Goal: Task Accomplishment & Management: Manage account settings

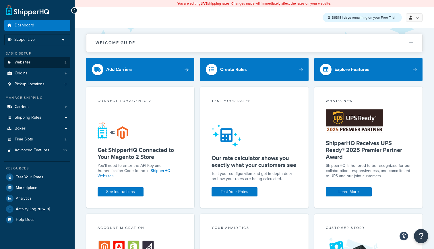
click at [45, 62] on link "Websites 2" at bounding box center [37, 62] width 66 height 11
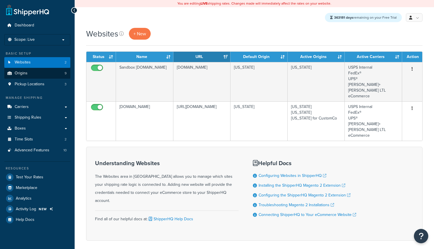
click at [33, 73] on link "Origins 9" at bounding box center [37, 73] width 66 height 11
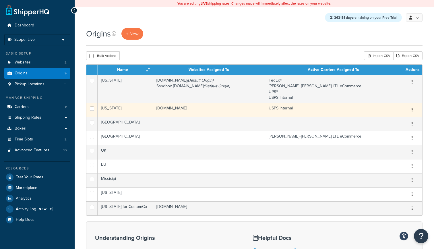
click at [216, 111] on td "[DOMAIN_NAME]" at bounding box center [209, 110] width 112 height 14
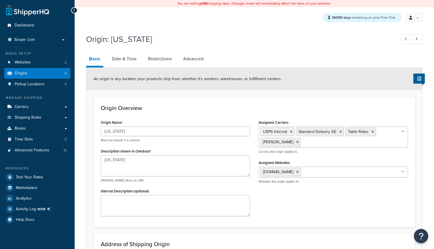
select select "32"
click at [128, 57] on link "Date & Time" at bounding box center [124, 59] width 30 height 14
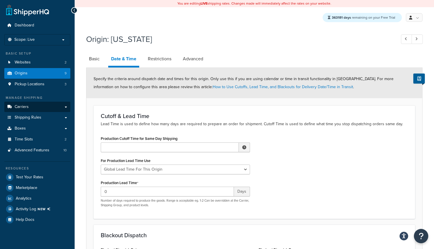
click at [33, 105] on link "Carriers" at bounding box center [37, 107] width 66 height 11
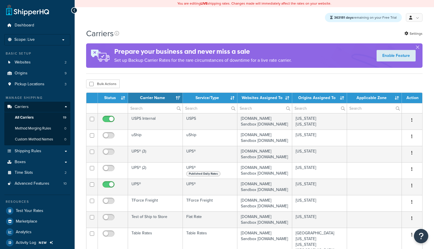
select select "15"
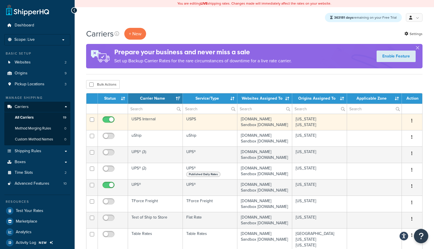
click at [160, 127] on td "USPS Internal" at bounding box center [155, 122] width 55 height 16
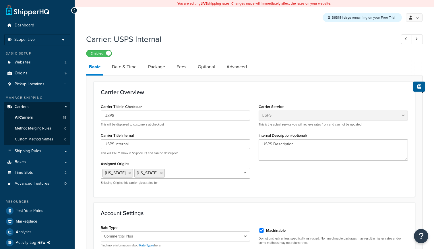
select select "usps"
select select "PLUS"
click at [121, 68] on link "Date & Time" at bounding box center [124, 67] width 30 height 14
